Goal: Transaction & Acquisition: Subscribe to service/newsletter

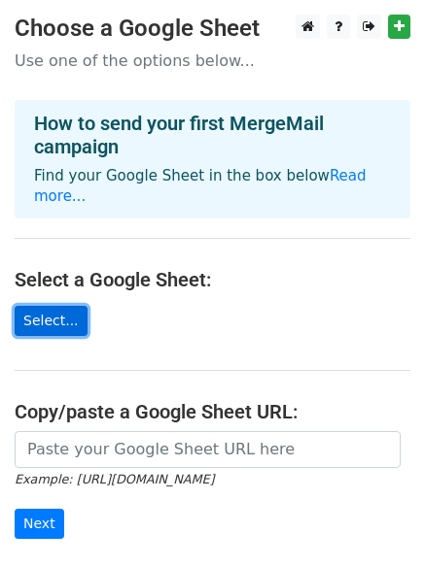
click at [47, 306] on link "Select..." at bounding box center [51, 321] width 73 height 30
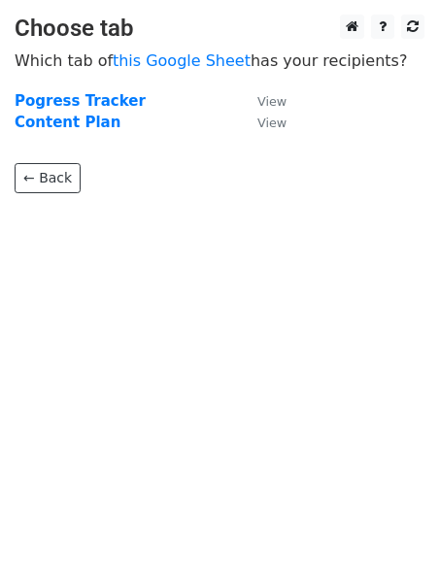
click at [438, 229] on html "Choose tab Which tab of this Google Sheet has your recipients? Pogress Tracker …" at bounding box center [219, 283] width 439 height 567
click at [63, 177] on link "← Back" at bounding box center [48, 178] width 66 height 30
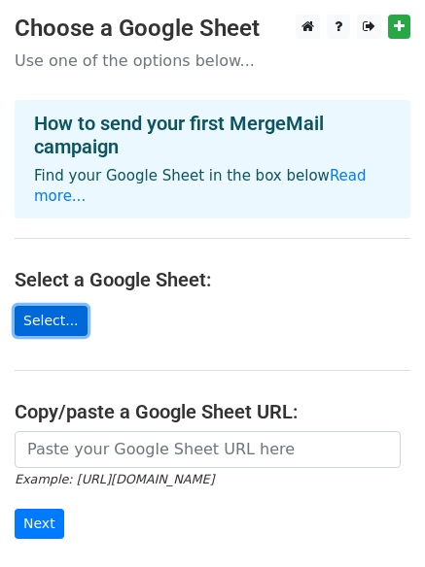
click at [67, 306] on link "Select..." at bounding box center [51, 321] width 73 height 30
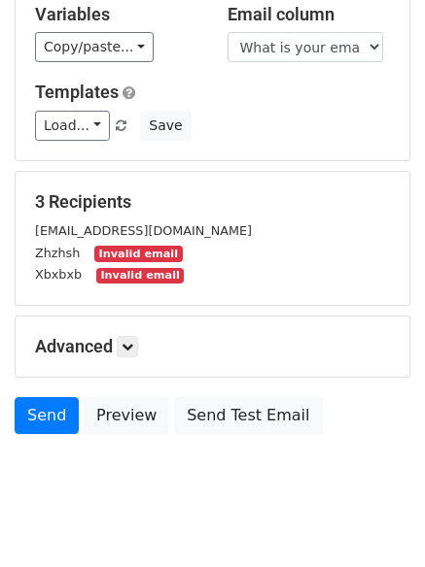
scroll to position [230, 0]
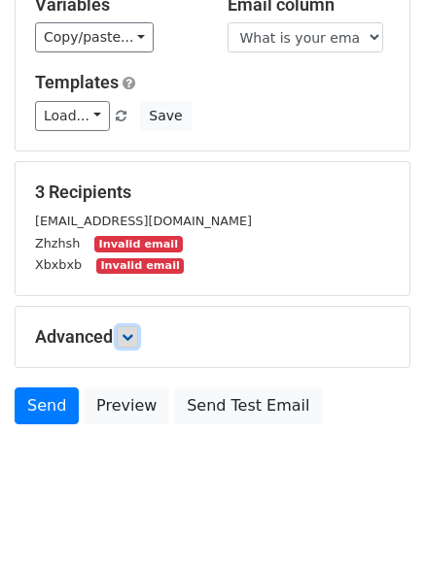
click at [121, 326] on link at bounding box center [127, 336] width 21 height 21
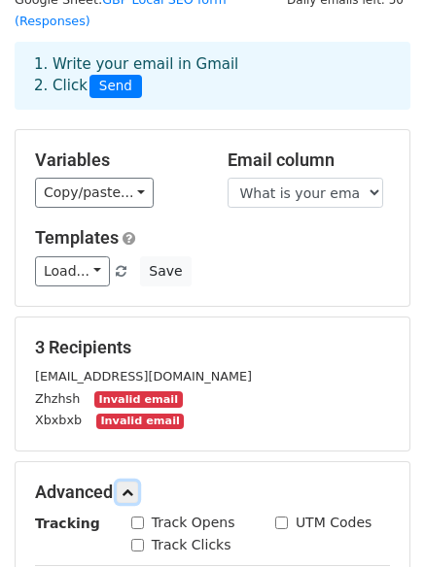
scroll to position [0, 0]
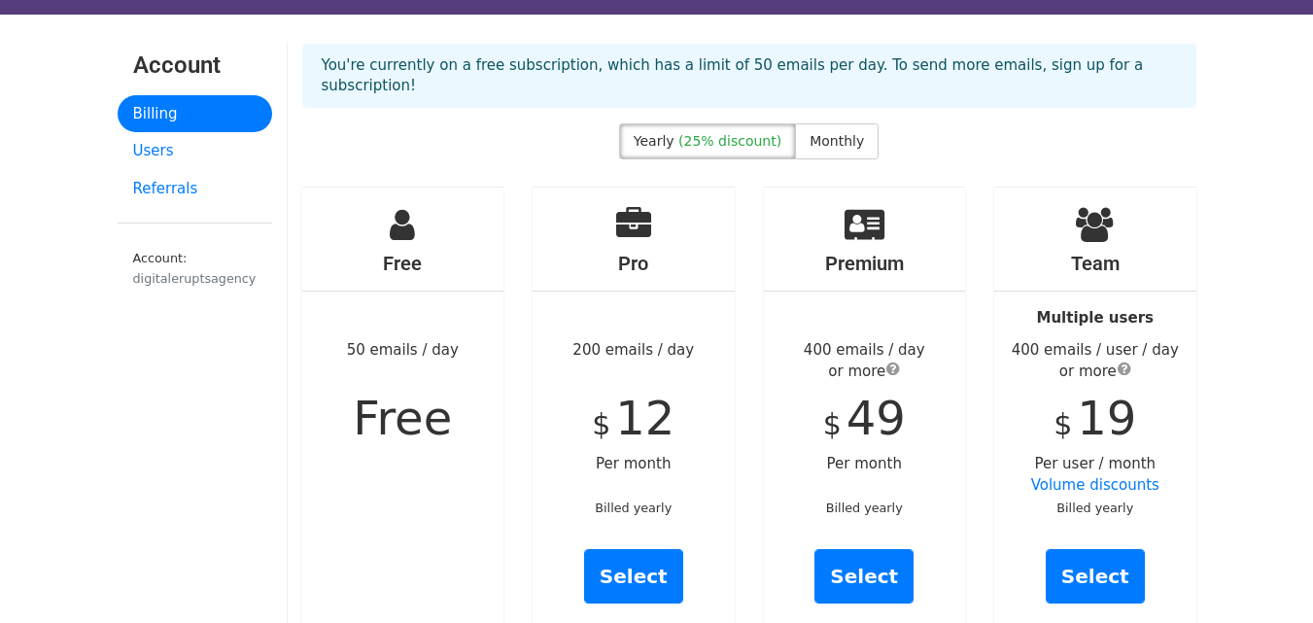
scroll to position [34, 0]
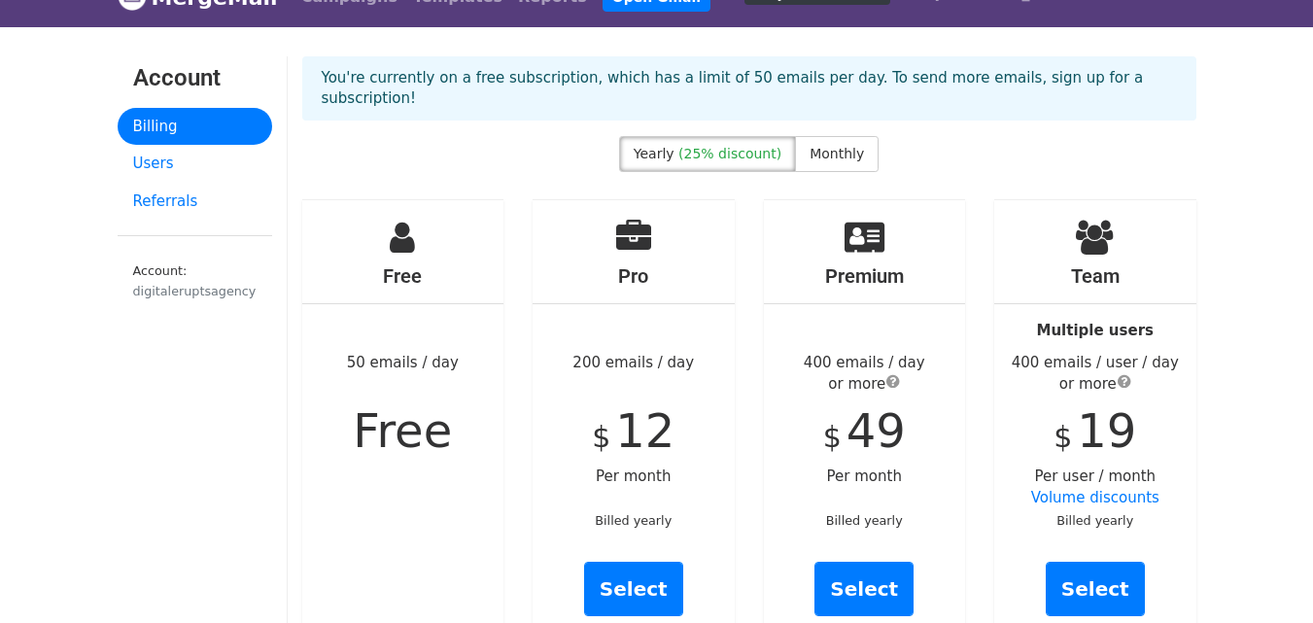
click at [829, 146] on span "Monthly" at bounding box center [836, 154] width 54 height 16
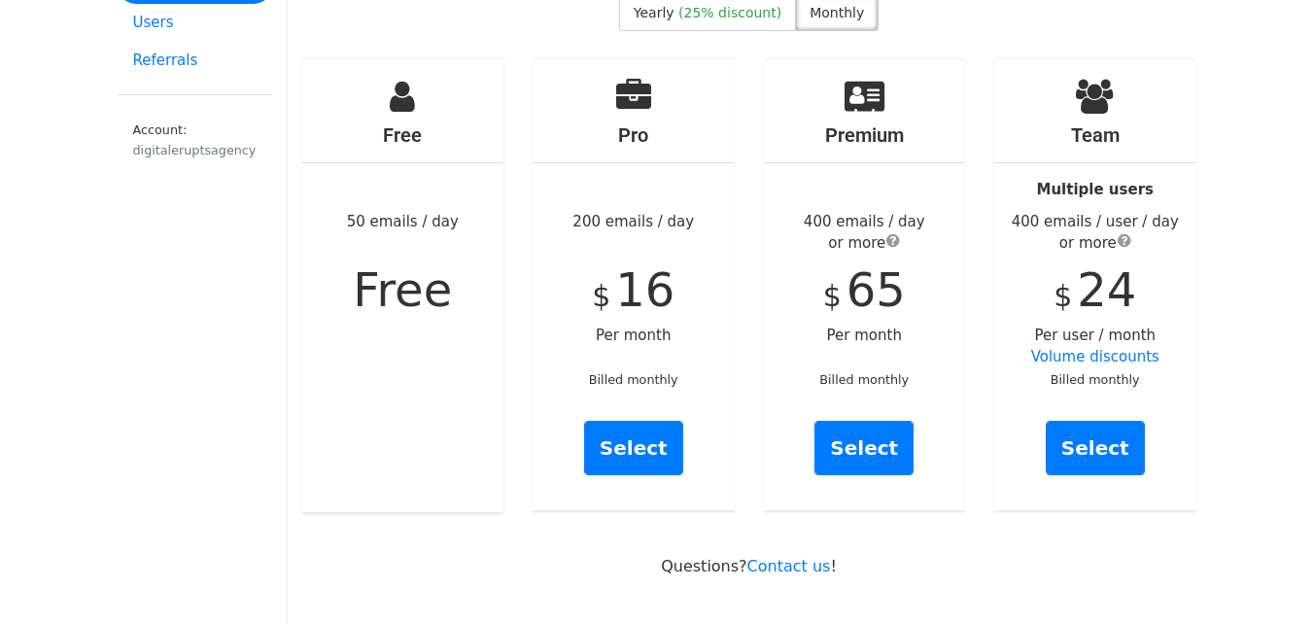
scroll to position [0, 0]
